Goal: Task Accomplishment & Management: Manage account settings

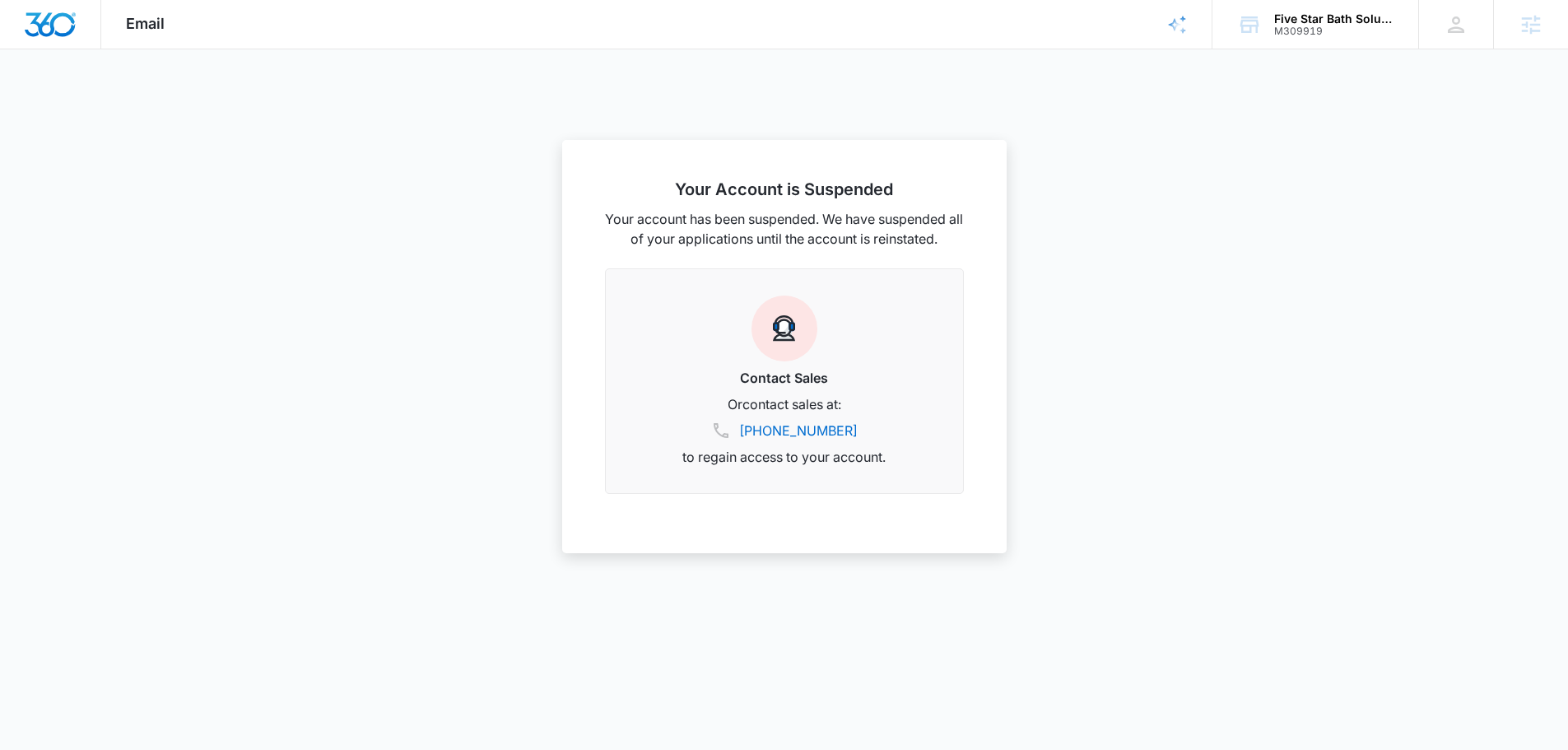
click at [70, 29] on img "Dashboard" at bounding box center [50, 24] width 53 height 25
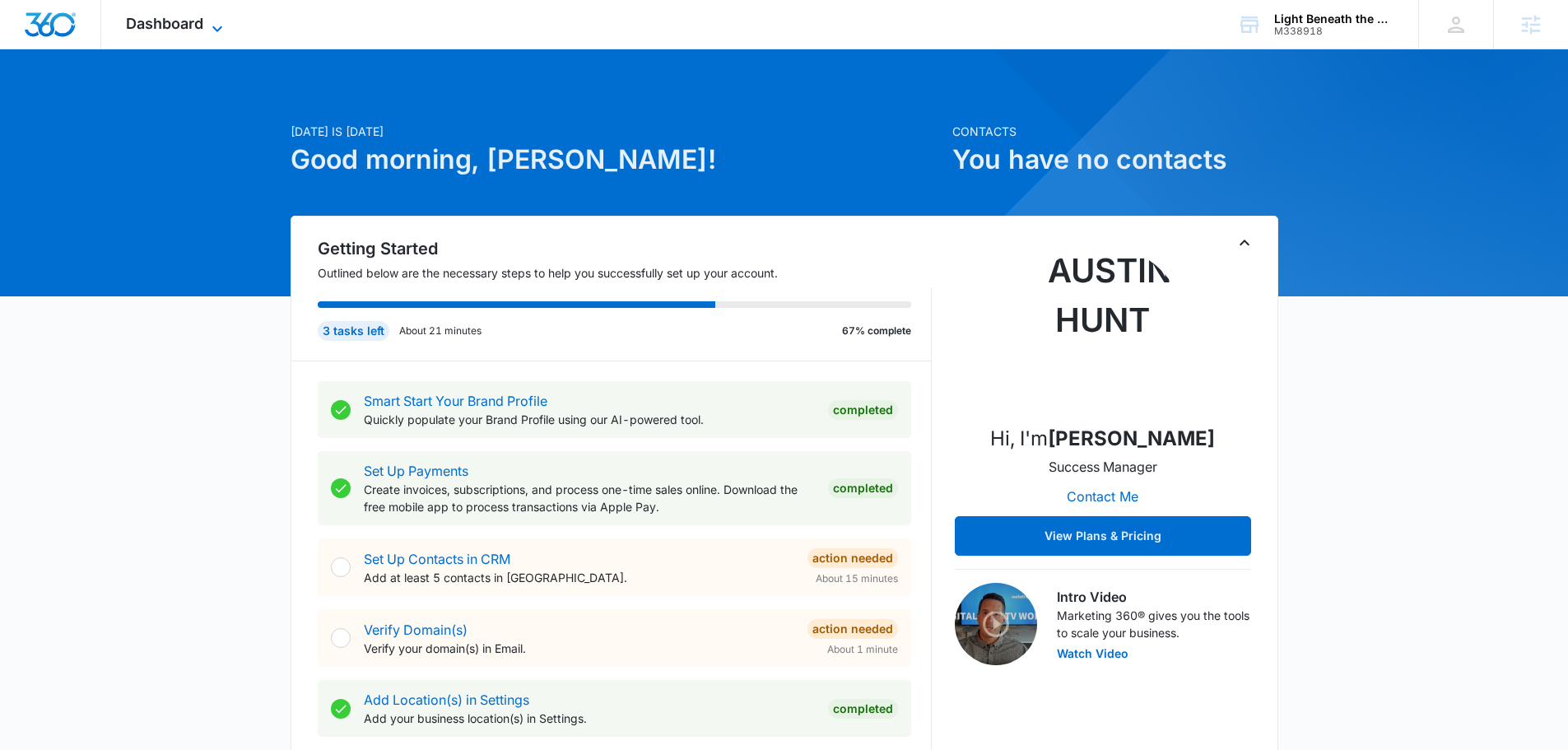
click at [212, 27] on icon at bounding box center [217, 28] width 20 height 20
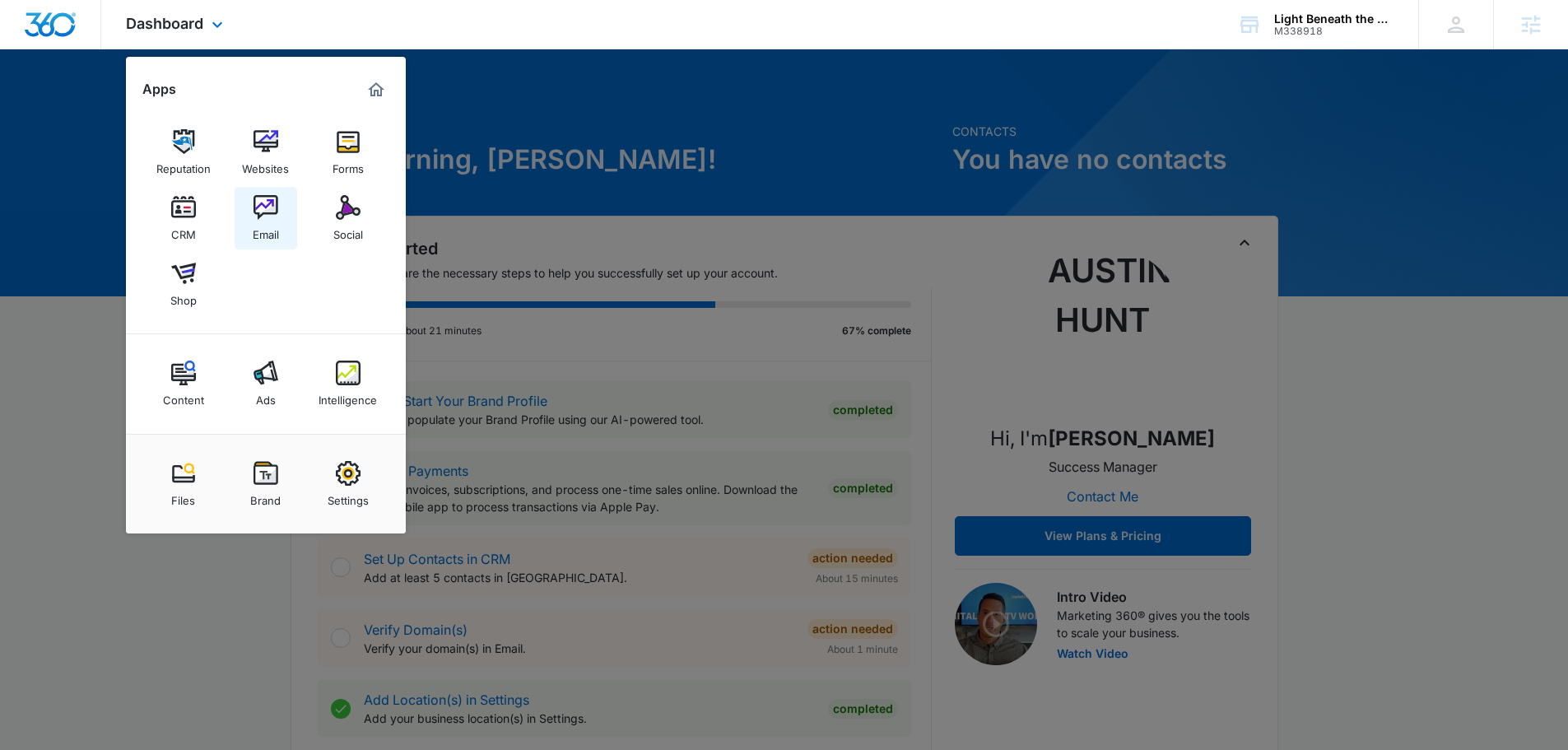
click at [280, 207] on link "Email" at bounding box center [265, 218] width 62 height 62
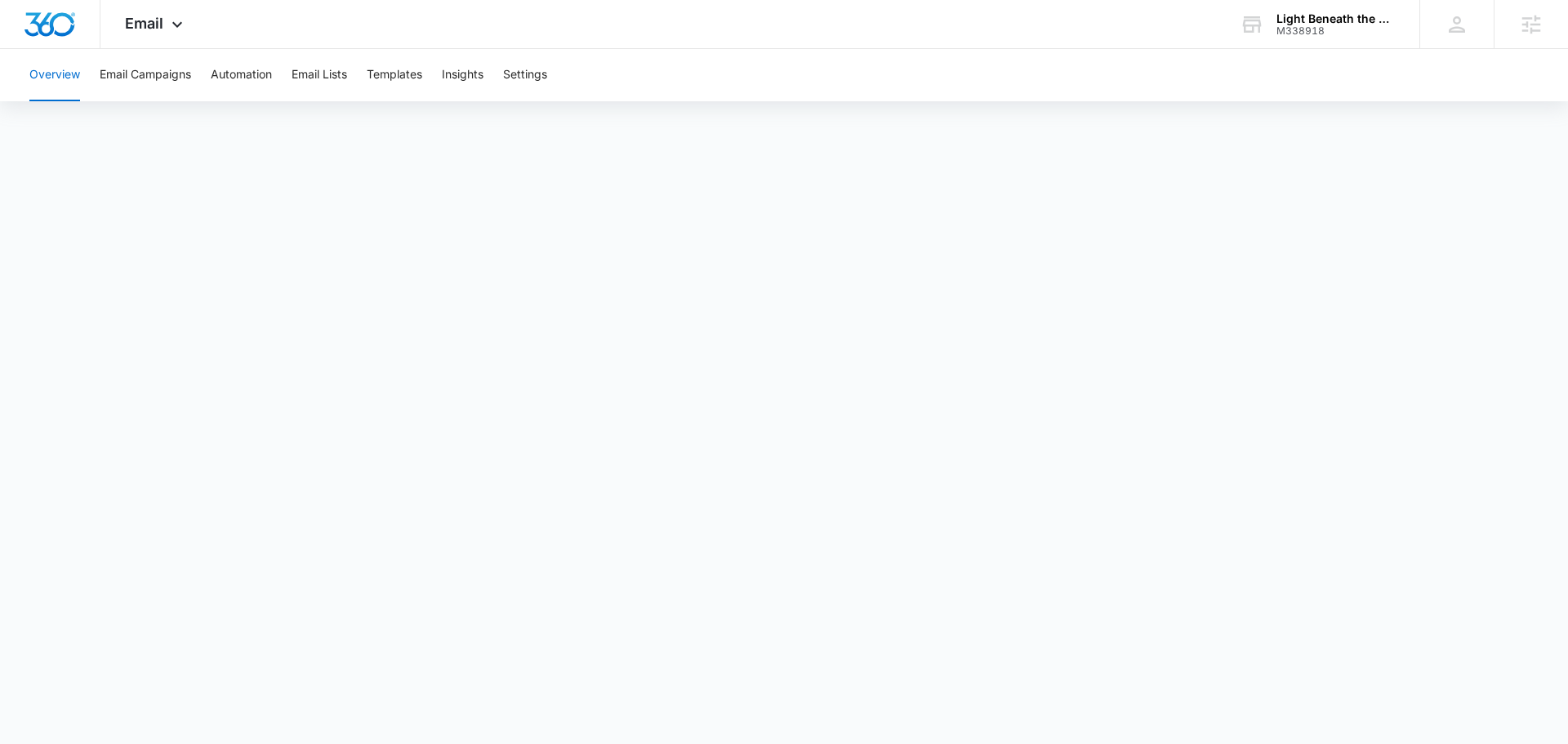
click at [504, 69] on div "Overview Email Campaigns Automation Email Lists Templates Insights Settings" at bounding box center [784, 75] width 1529 height 52
click at [528, 70] on button "Settings" at bounding box center [525, 75] width 44 height 52
